Goal: Transaction & Acquisition: Purchase product/service

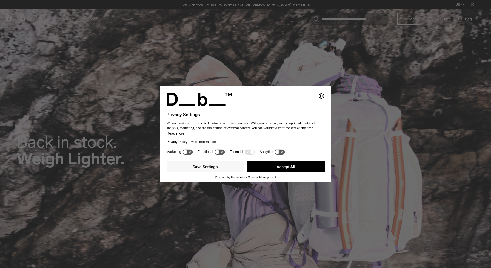
click at [269, 167] on button "Accept All" at bounding box center [285, 167] width 77 height 11
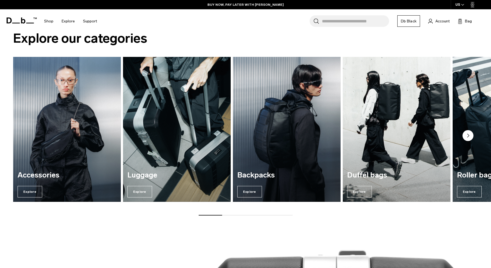
scroll to position [467, 0]
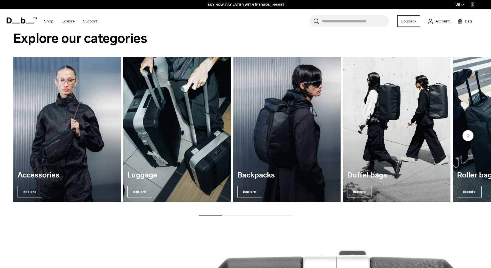
click at [467, 135] on icon "Next slide" at bounding box center [468, 135] width 2 height 3
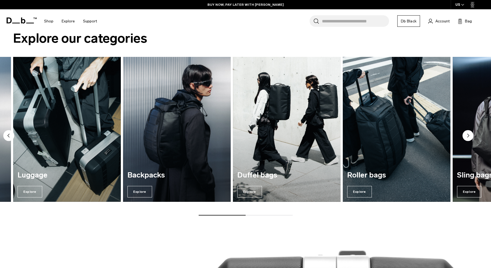
click at [467, 135] on icon "Next slide" at bounding box center [468, 135] width 2 height 3
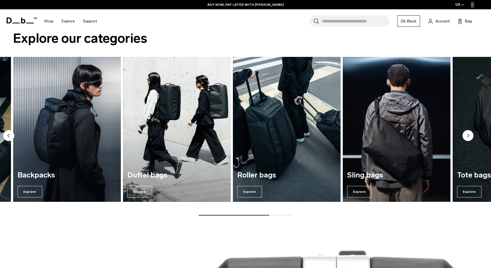
click at [467, 135] on icon "Next slide" at bounding box center [468, 135] width 2 height 3
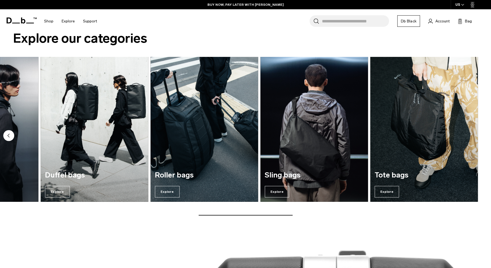
click at [467, 135] on img "7 / 7" at bounding box center [424, 129] width 108 height 145
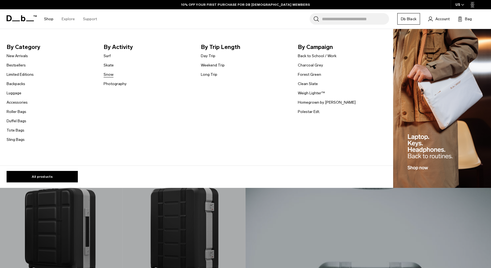
click at [107, 76] on link "Snow" at bounding box center [108, 75] width 10 height 6
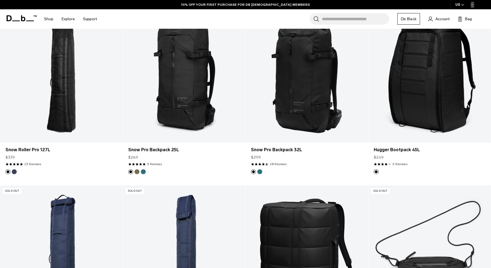
scroll to position [146, 0]
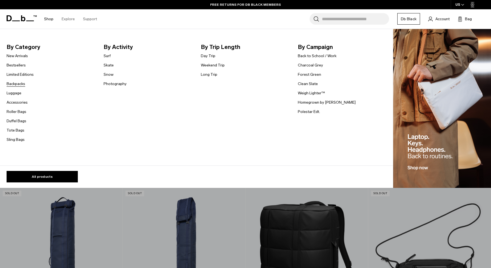
click at [12, 84] on link "Backpacks" at bounding box center [16, 84] width 19 height 6
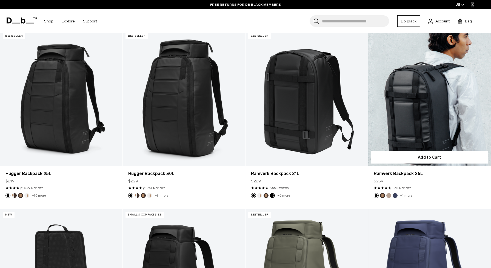
scroll to position [126, 0]
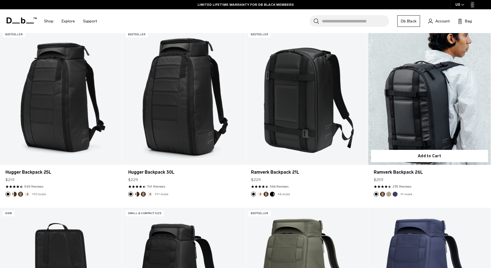
click at [387, 194] on button "Fogbow Beige" at bounding box center [388, 194] width 5 height 5
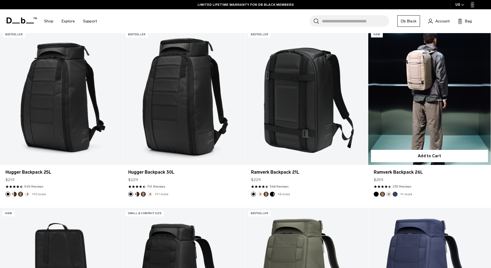
click at [381, 194] on button "Espresso" at bounding box center [382, 194] width 5 height 5
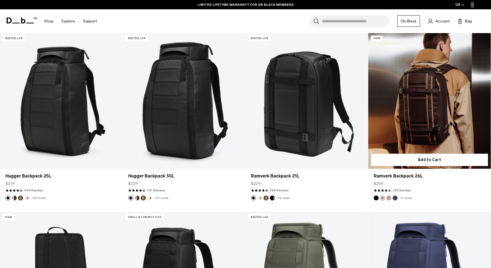
scroll to position [122, 0]
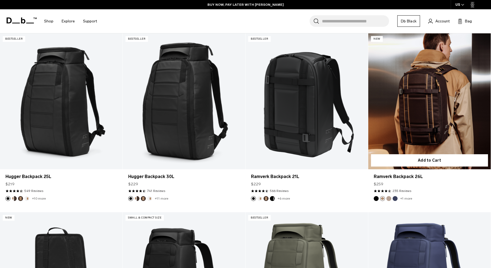
click at [394, 198] on button "Blue Hour" at bounding box center [394, 198] width 5 height 5
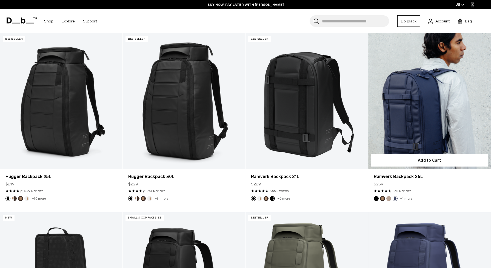
click at [405, 198] on link "+1 more" at bounding box center [406, 199] width 12 height 4
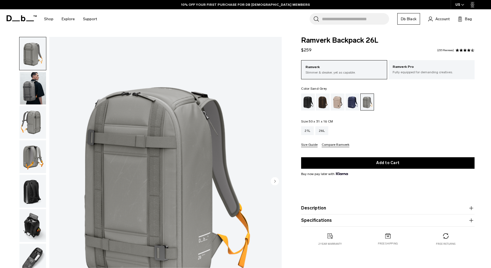
click at [33, 223] on img "button" at bounding box center [32, 225] width 27 height 33
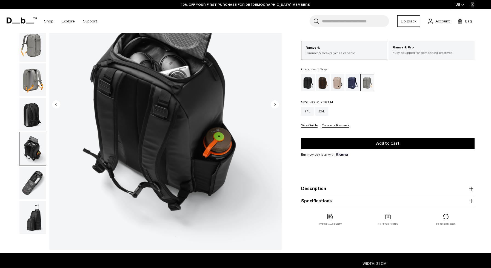
scroll to position [64, 0]
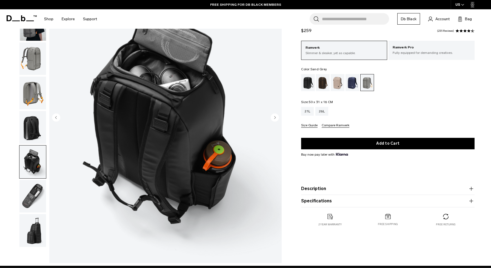
click at [29, 213] on img "button" at bounding box center [32, 196] width 27 height 33
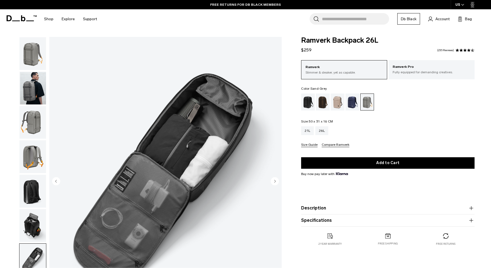
scroll to position [0, 0]
click at [321, 209] on button "Description" at bounding box center [387, 208] width 173 height 7
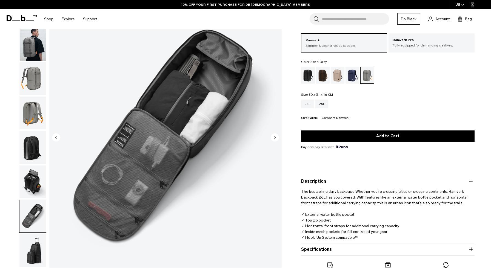
scroll to position [44, 0]
click at [25, 148] on img "button" at bounding box center [32, 147] width 27 height 33
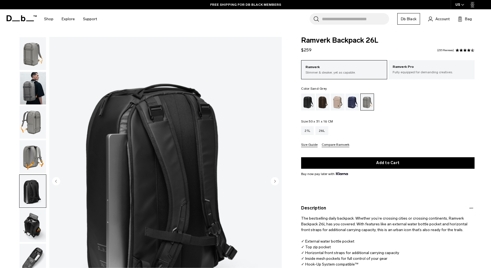
scroll to position [0, 0]
